Goal: Task Accomplishment & Management: Manage account settings

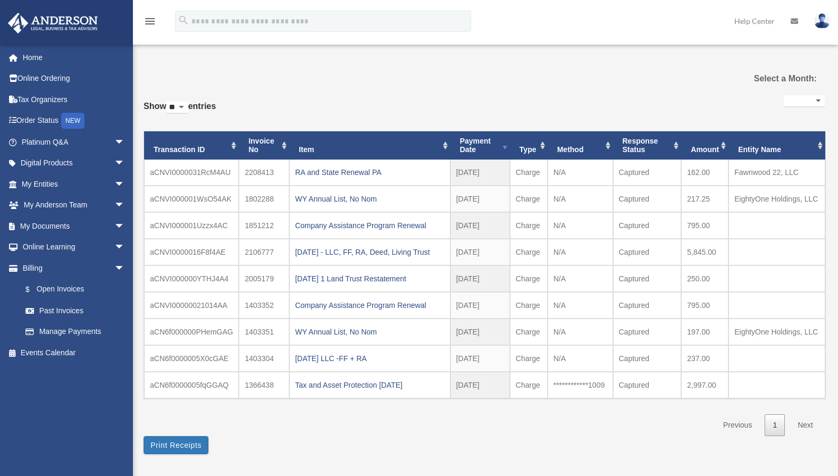
select select
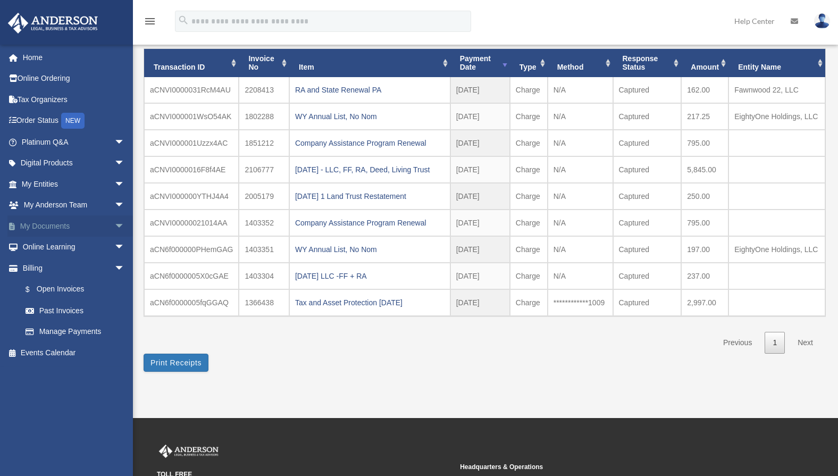
click at [57, 221] on link "My Documents arrow_drop_down" at bounding box center [73, 225] width 133 height 21
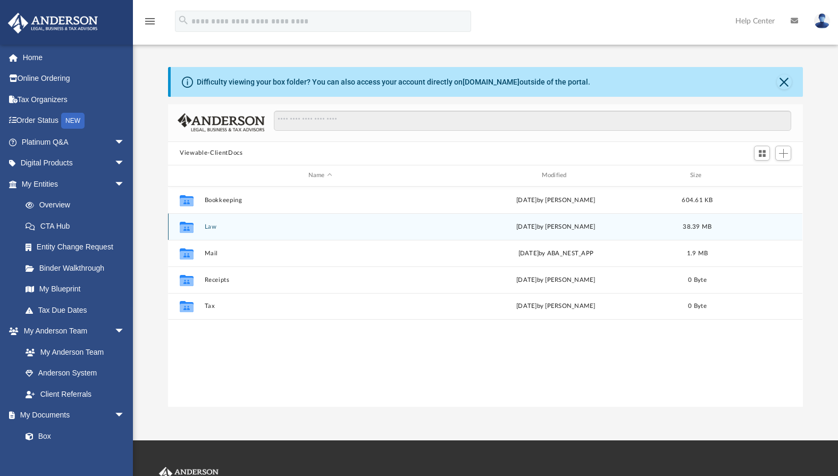
scroll to position [233, 626]
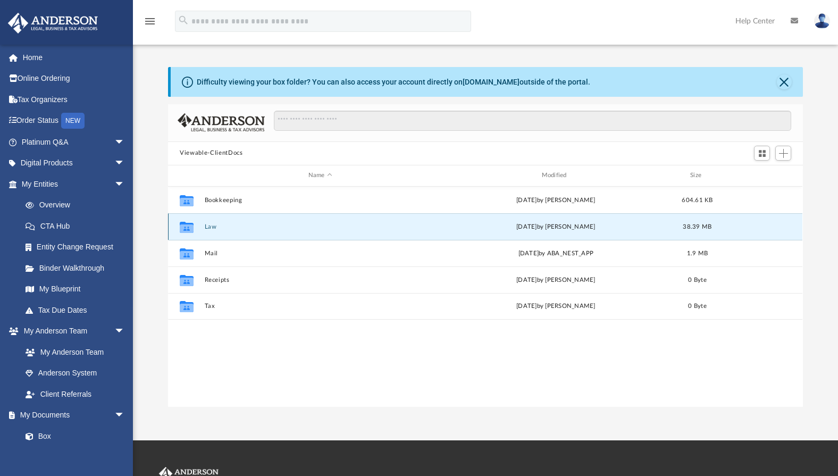
click at [213, 225] on button "Law" at bounding box center [320, 226] width 231 height 7
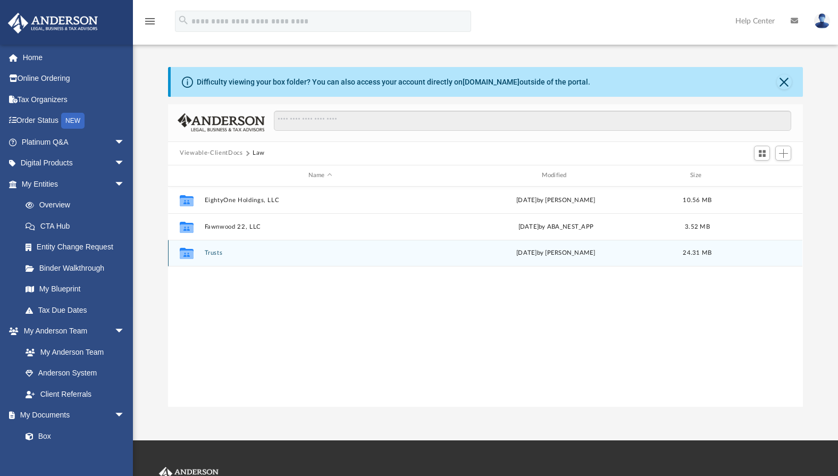
click at [215, 254] on button "Trusts" at bounding box center [320, 252] width 231 height 7
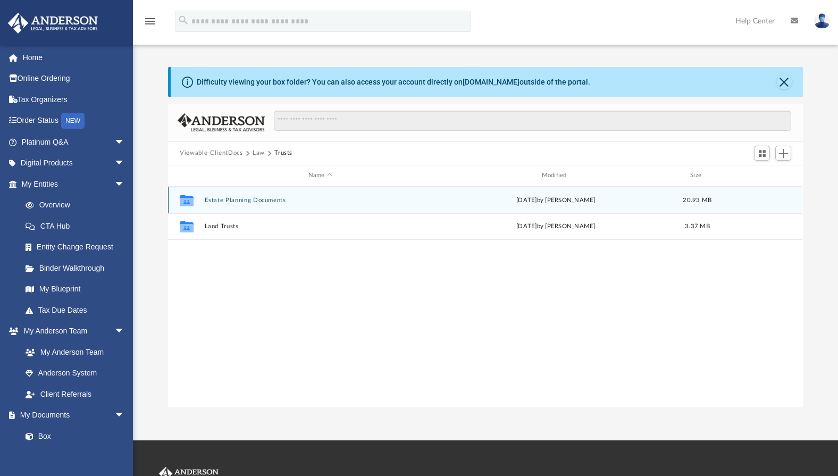
click at [217, 198] on button "Estate Planning Documents" at bounding box center [320, 199] width 231 height 7
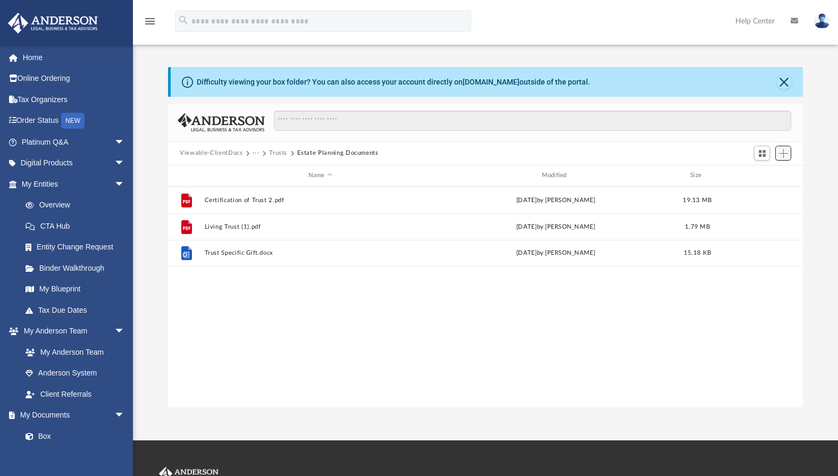
click at [786, 152] on span "Add" at bounding box center [783, 153] width 9 height 9
click at [684, 312] on div "File Certification of Trust 2.pdf [DATE] by [PERSON_NAME] 19.13 MB File Living …" at bounding box center [485, 297] width 634 height 221
click at [256, 154] on button "···" at bounding box center [256, 153] width 7 height 10
click at [260, 172] on li "Law" at bounding box center [264, 171] width 12 height 11
click at [224, 154] on button "Viewable-ClientDocs" at bounding box center [211, 153] width 63 height 10
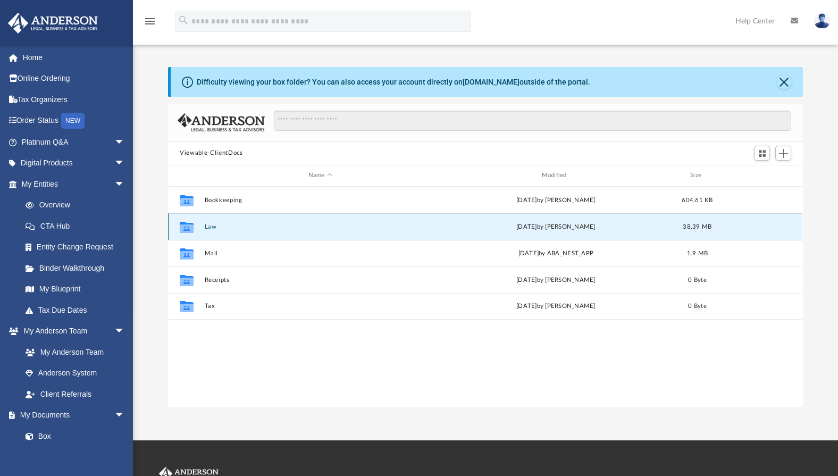
click at [214, 228] on button "Law" at bounding box center [320, 226] width 231 height 7
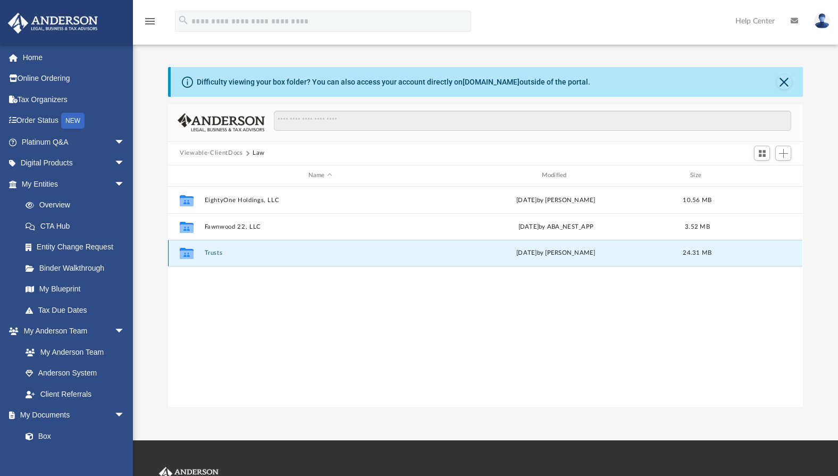
click at [215, 255] on button "Trusts" at bounding box center [320, 252] width 231 height 7
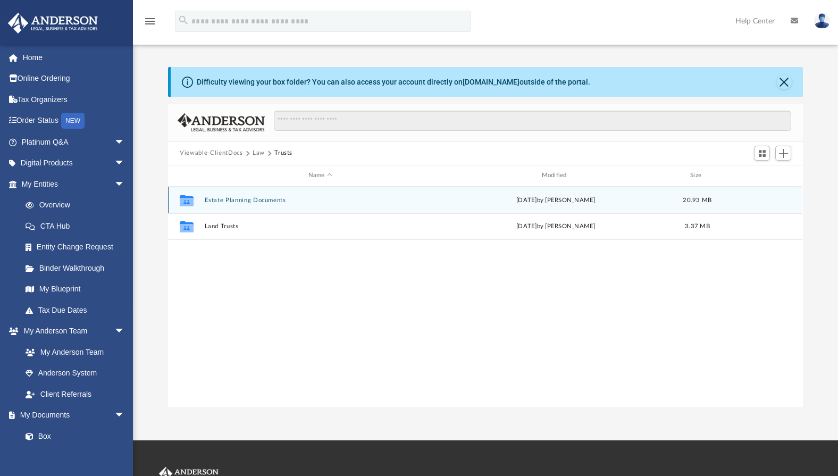
click at [214, 197] on button "Estate Planning Documents" at bounding box center [320, 199] width 231 height 7
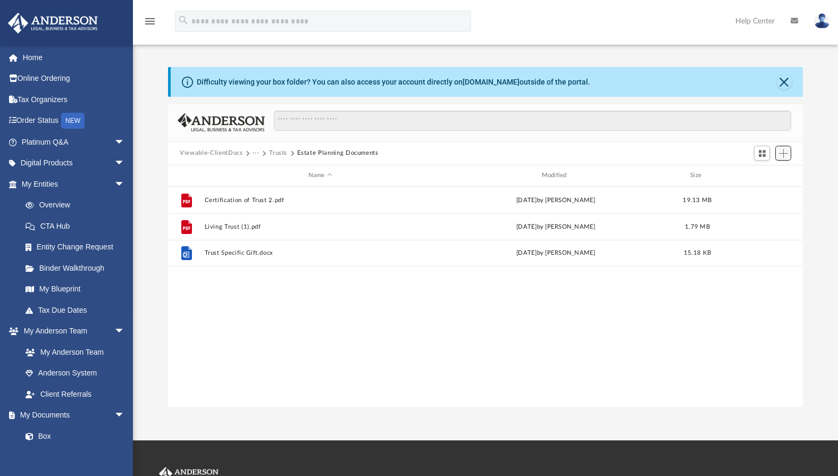
click at [783, 156] on span "Add" at bounding box center [783, 153] width 9 height 9
click at [759, 176] on li "Upload" at bounding box center [768, 174] width 34 height 11
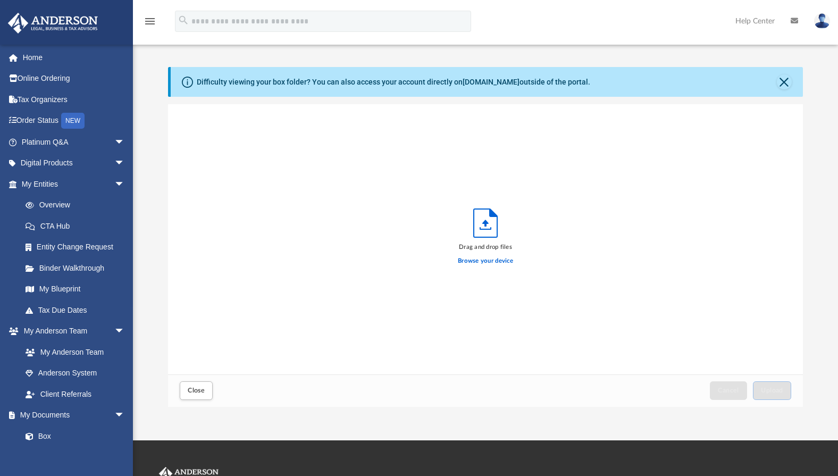
scroll to position [262, 626]
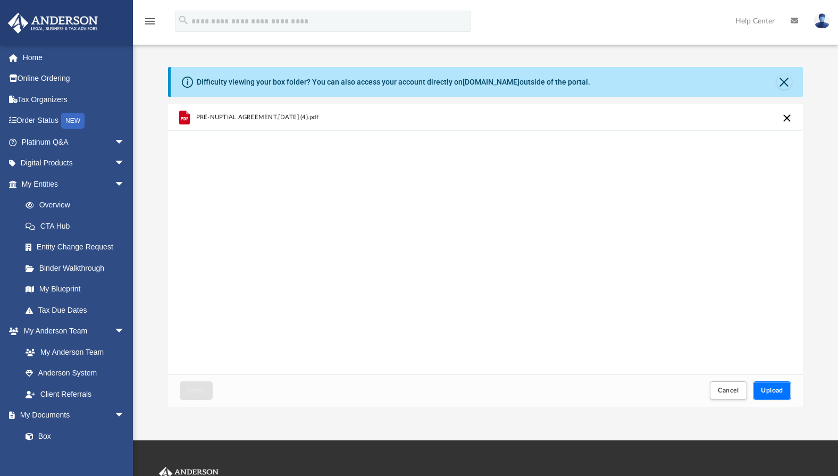
click at [771, 385] on button "Upload" at bounding box center [772, 390] width 38 height 19
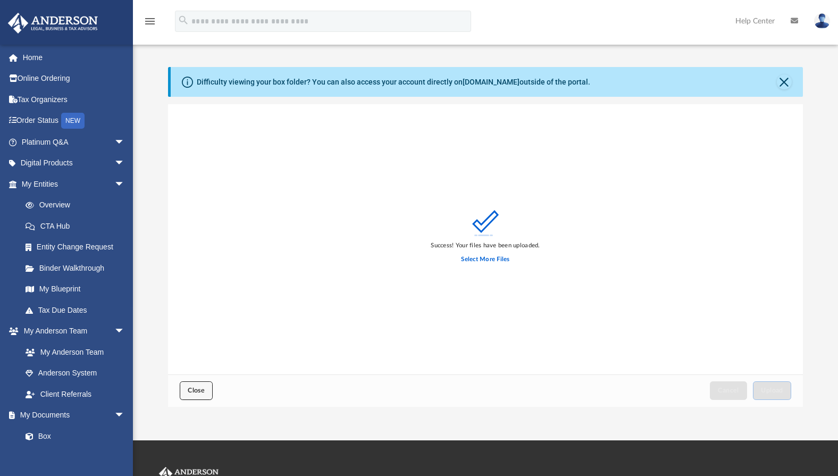
click at [189, 393] on span "Close" at bounding box center [196, 390] width 17 height 6
